Goal: Find specific page/section: Find specific page/section

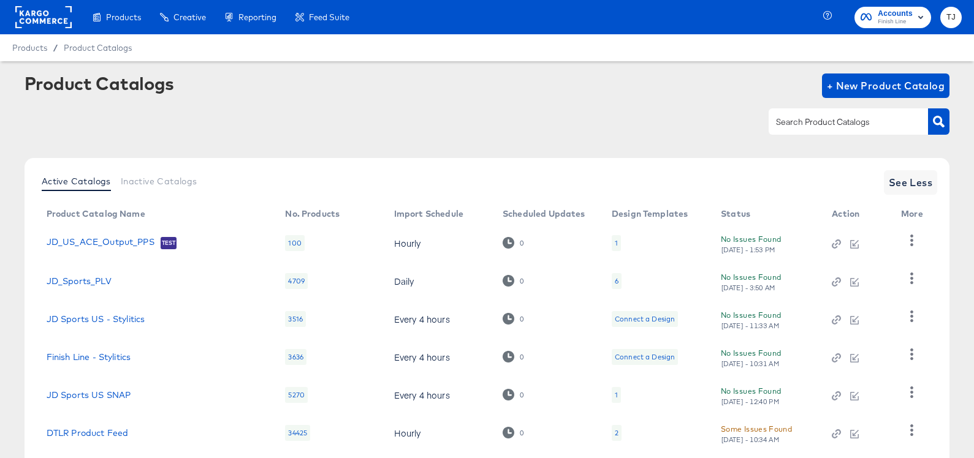
click at [30, 19] on rect at bounding box center [43, 17] width 56 height 22
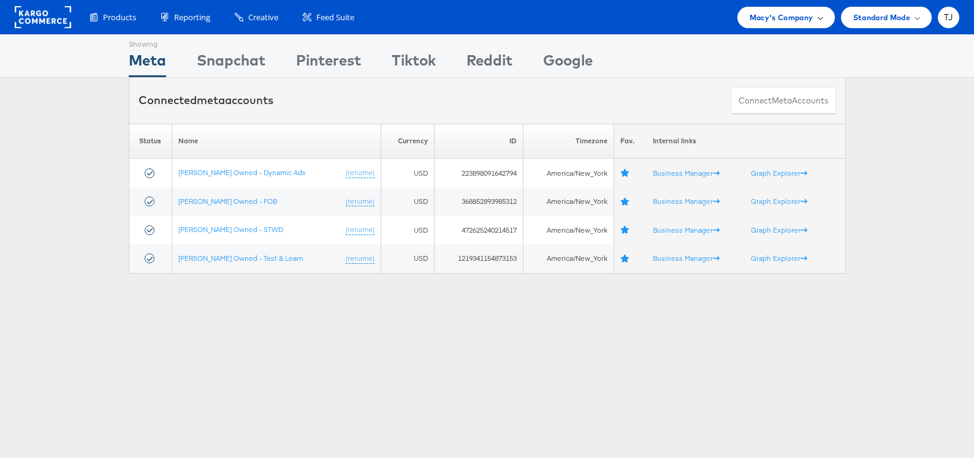
click at [794, 15] on span "Macy's Company" at bounding box center [782, 17] width 64 height 13
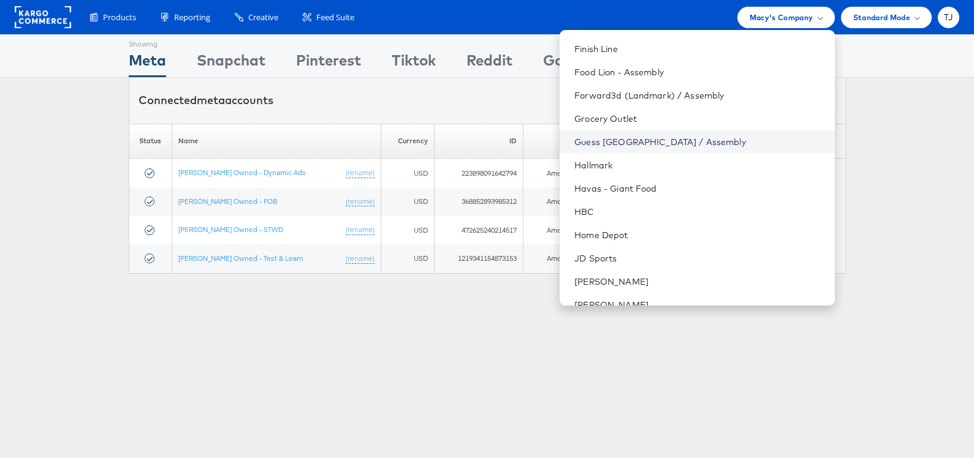
scroll to position [542, 0]
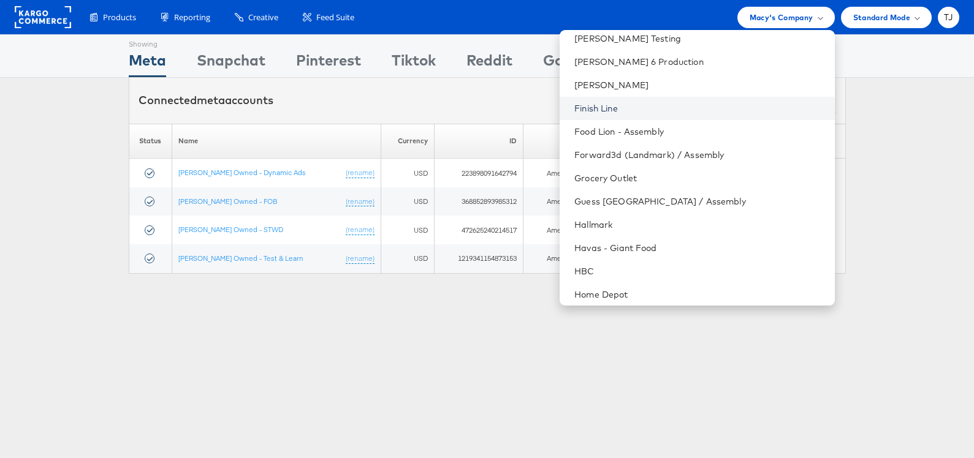
click at [681, 103] on link "Finish Line" at bounding box center [699, 108] width 250 height 12
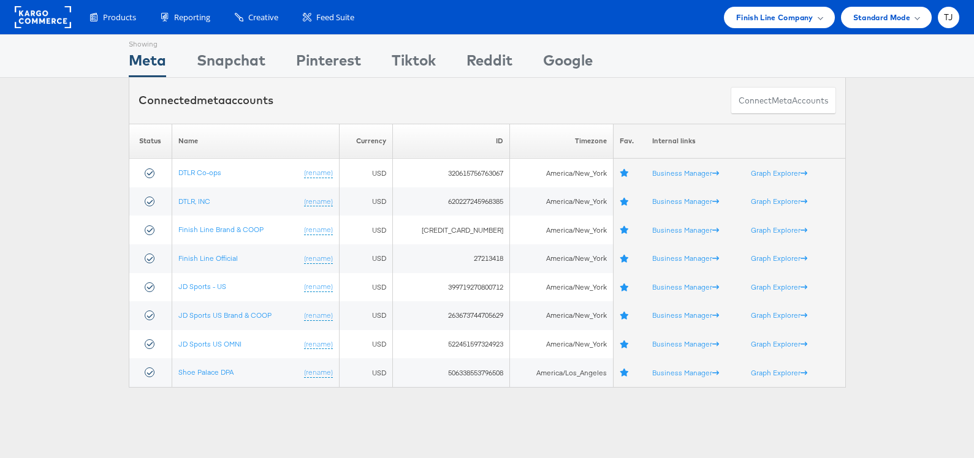
scroll to position [2, 0]
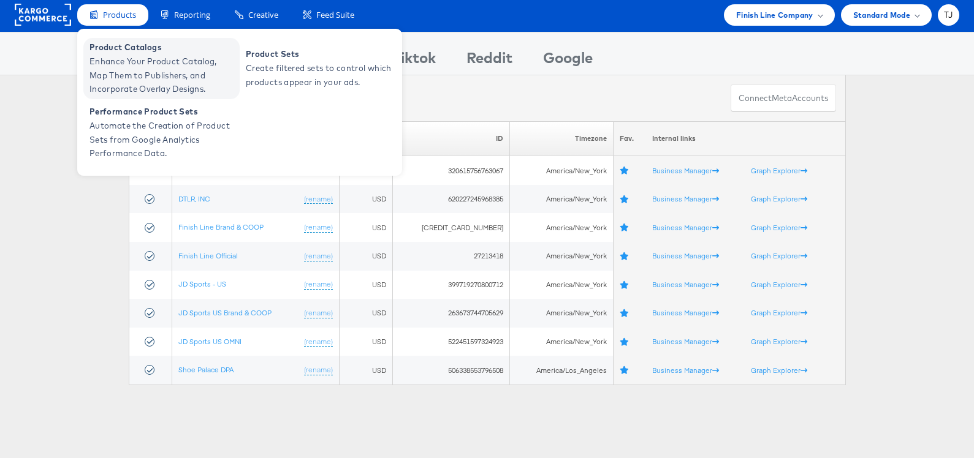
click at [112, 72] on span "Enhance Your Product Catalog, Map Them to Publishers, and Incorporate Overlay D…" at bounding box center [162, 76] width 147 height 42
